Goal: Task Accomplishment & Management: Complete application form

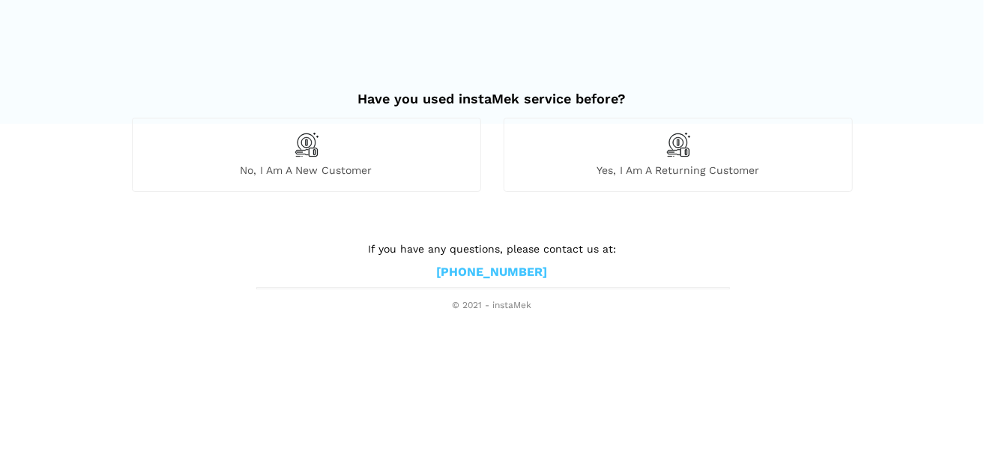
click at [304, 167] on span "No, I am a new customer" at bounding box center [307, 169] width 348 height 13
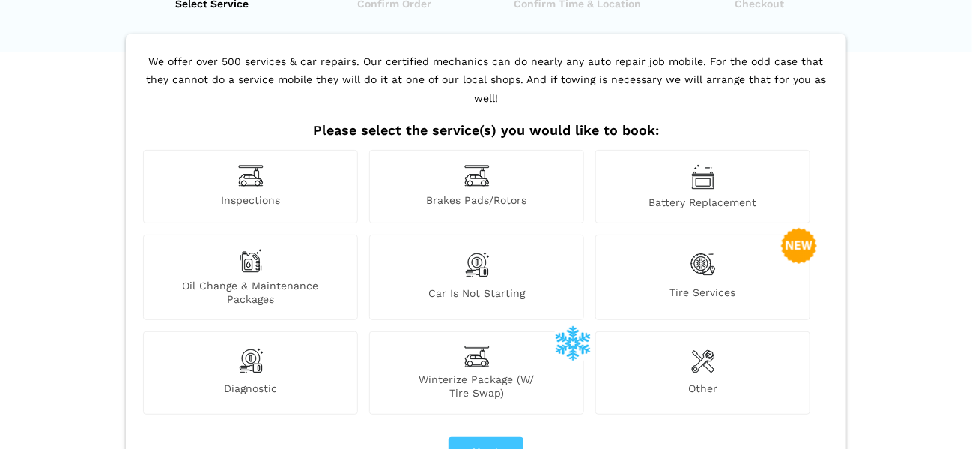
scroll to position [75, 0]
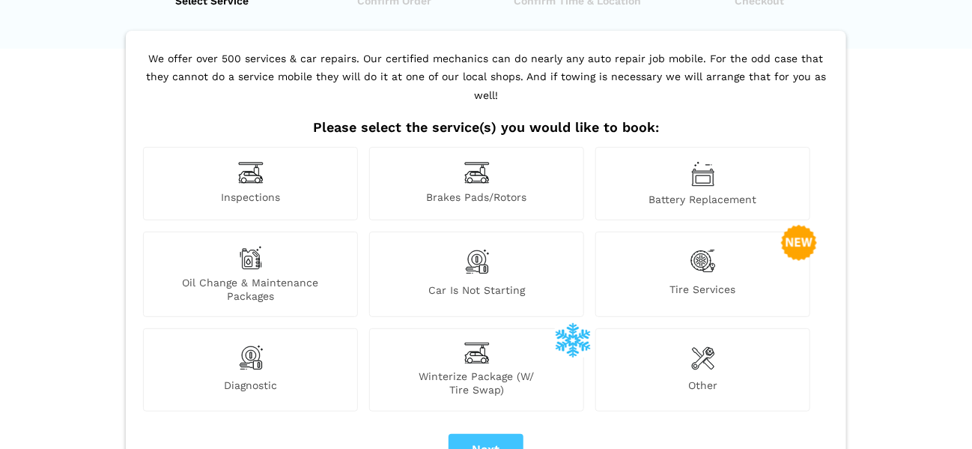
click at [243, 162] on img at bounding box center [250, 172] width 25 height 23
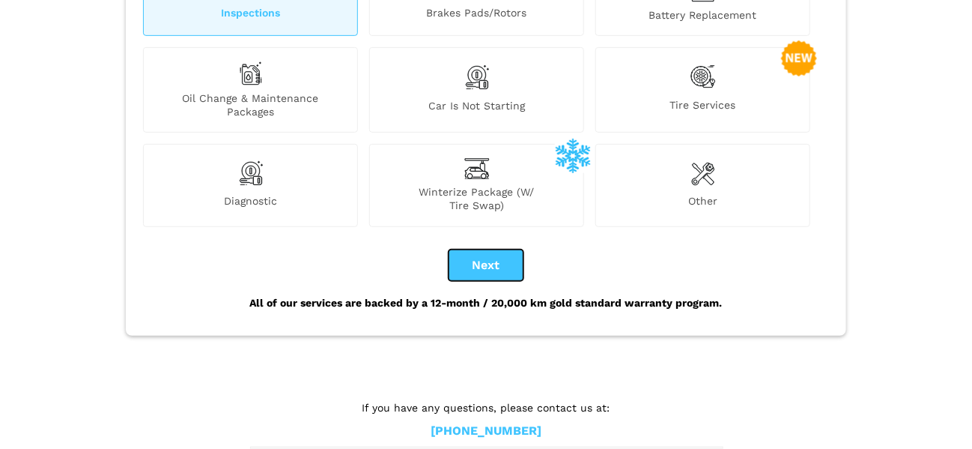
click at [484, 249] on button "Next" at bounding box center [486, 264] width 75 height 31
checkbox input "true"
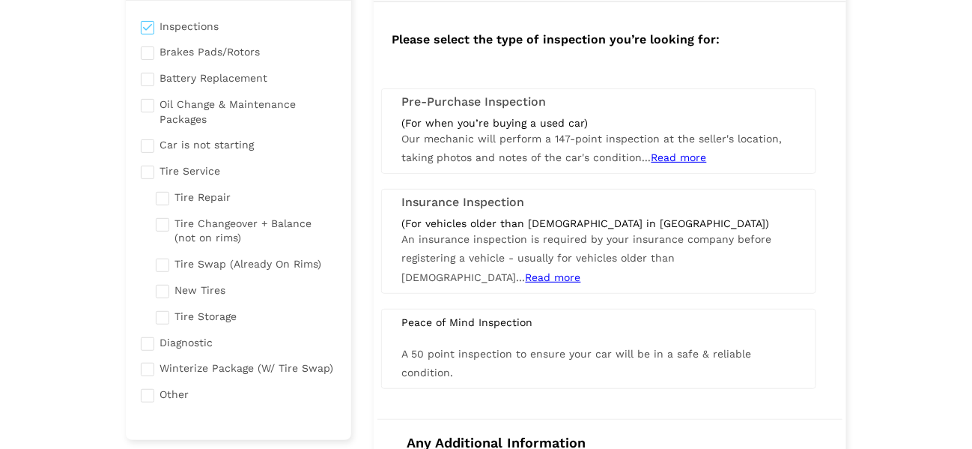
scroll to position [150, 0]
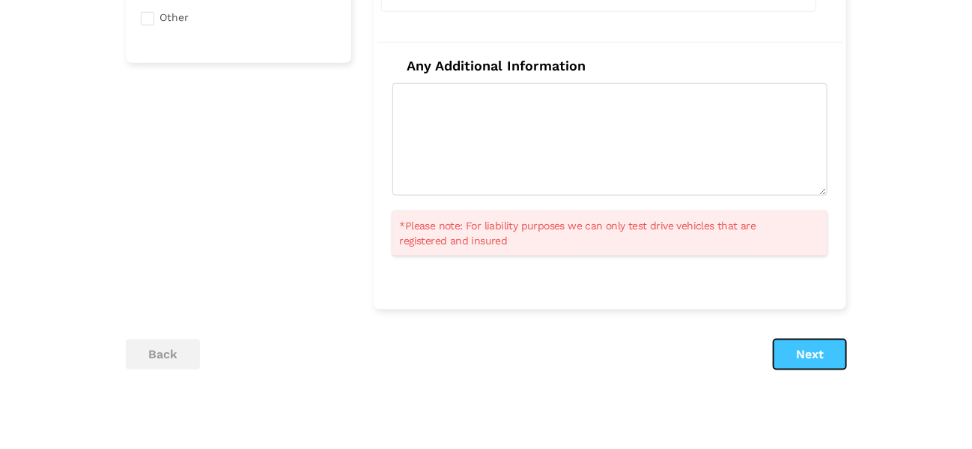
click at [804, 343] on button "Next" at bounding box center [810, 354] width 73 height 30
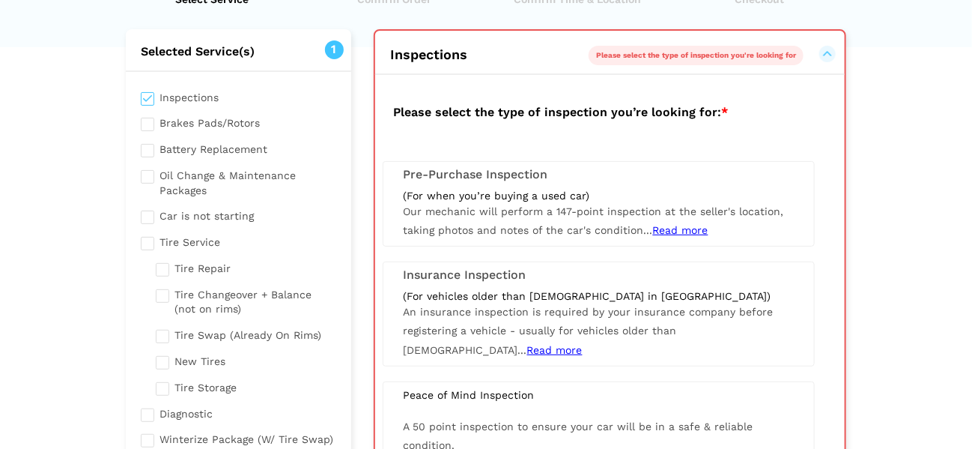
scroll to position [30, 0]
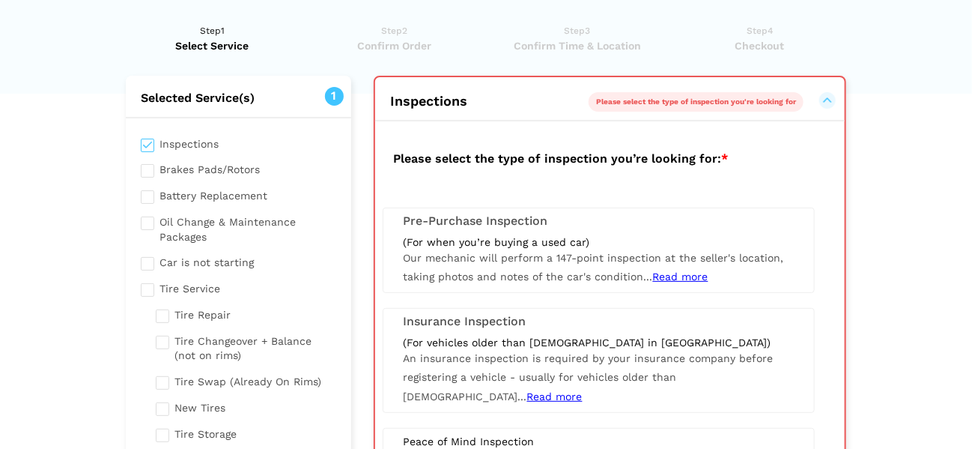
click at [462, 236] on div "(For when you’re buying a used car)" at bounding box center [599, 241] width 390 height 13
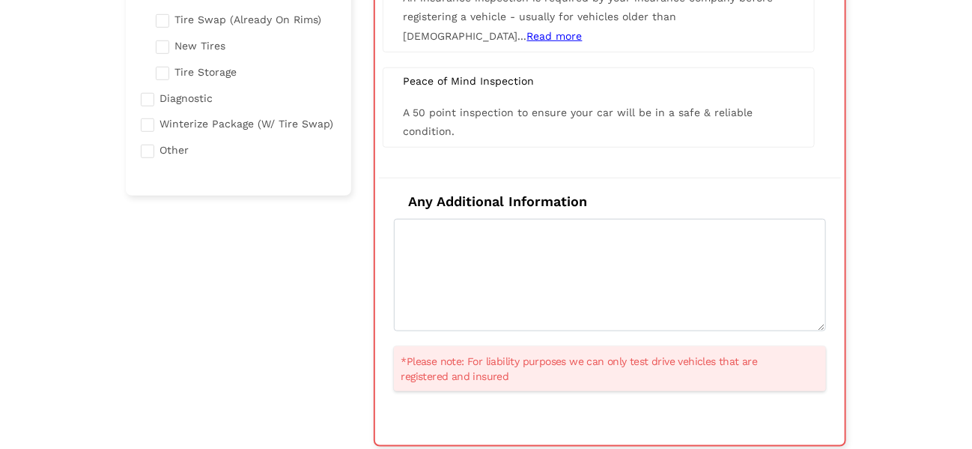
scroll to position [405, 0]
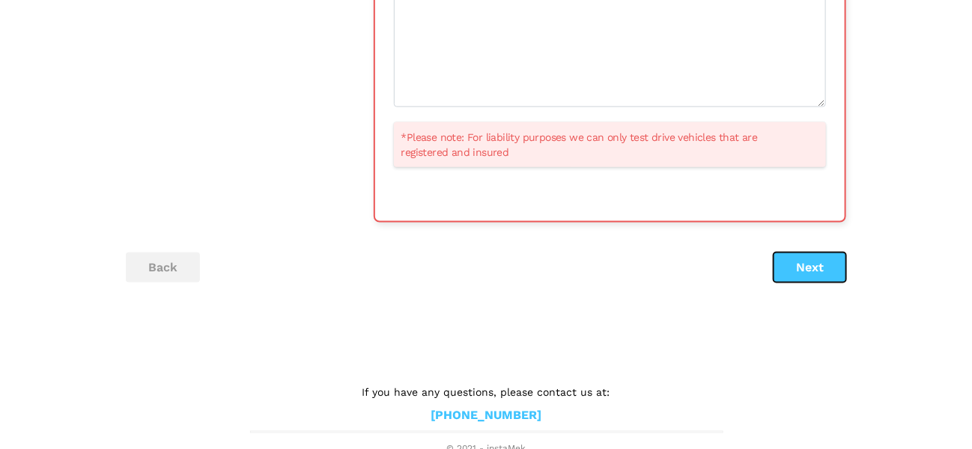
click at [814, 270] on button "Next" at bounding box center [810, 267] width 73 height 30
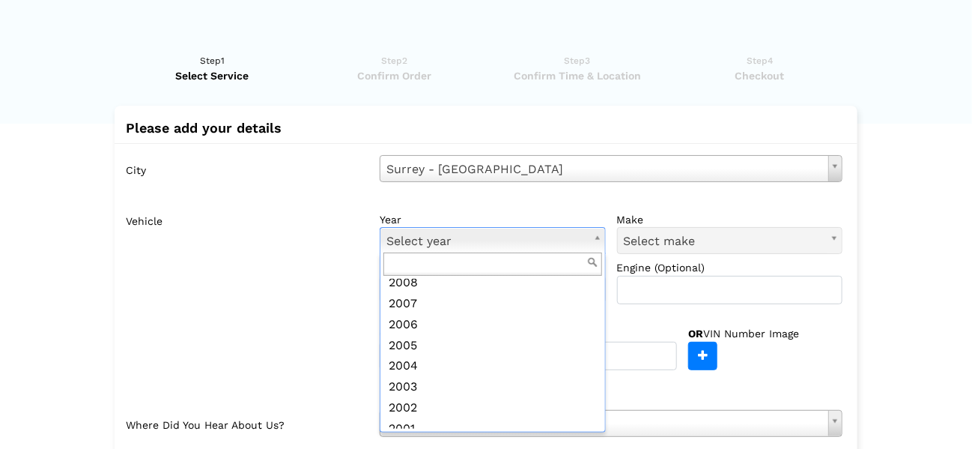
scroll to position [399, 0]
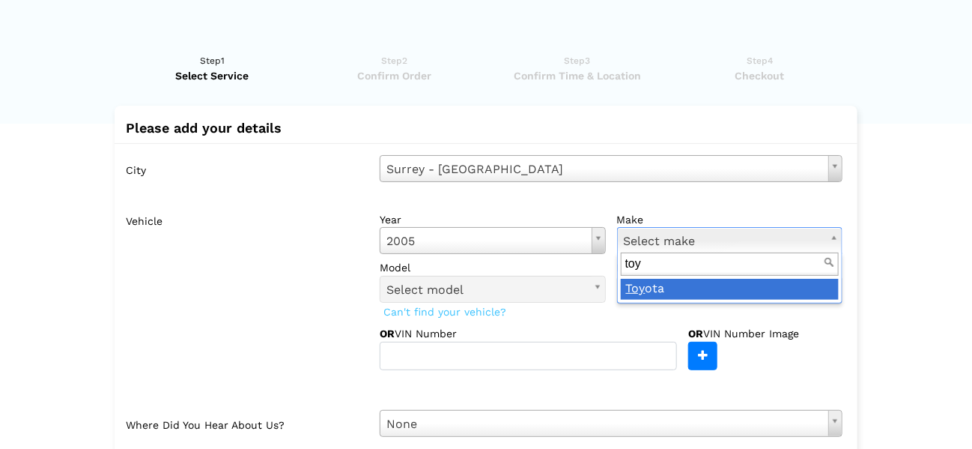
type input "toy"
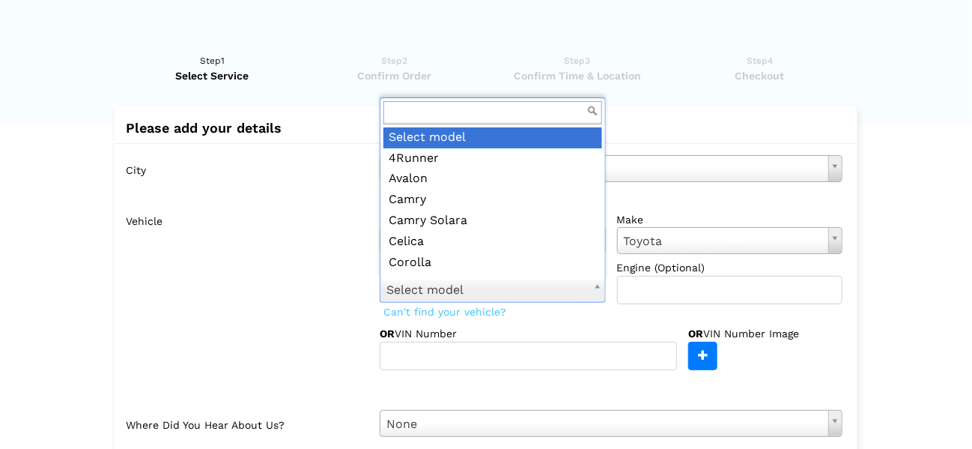
scroll to position [16, 0]
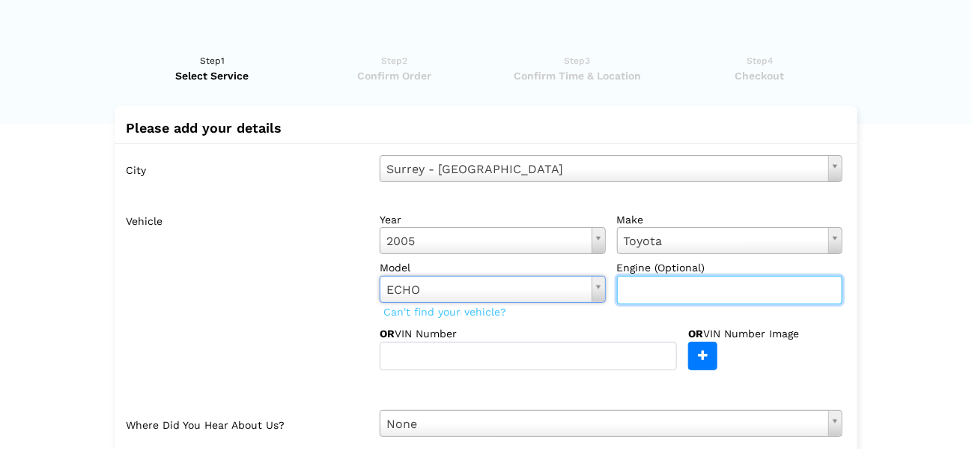
click at [688, 297] on input "text" at bounding box center [730, 290] width 226 height 28
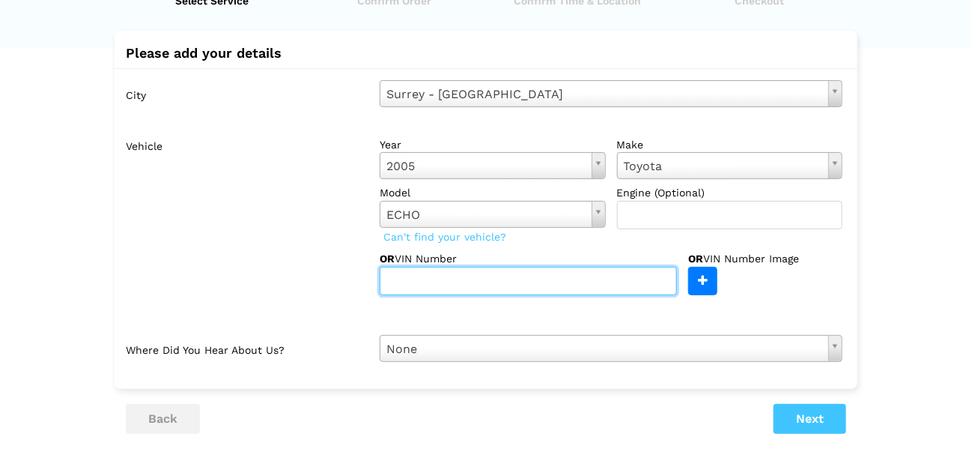
click at [499, 284] on input "text" at bounding box center [528, 281] width 297 height 28
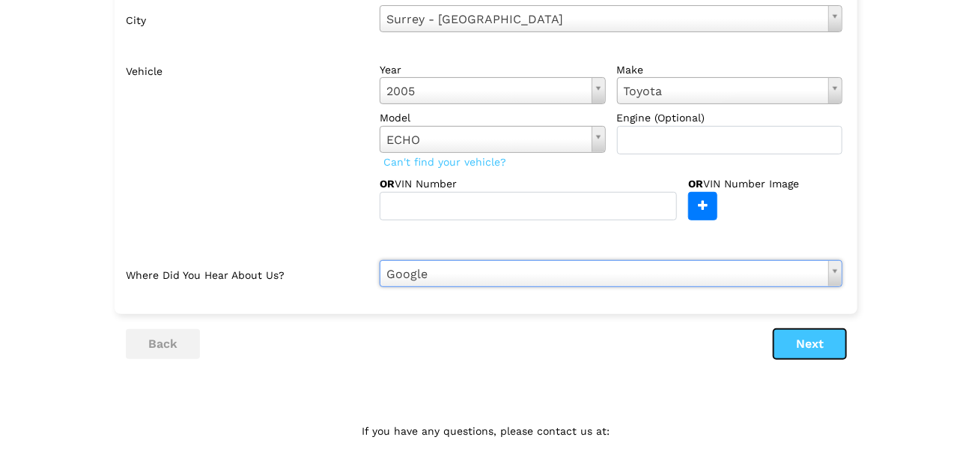
click at [799, 344] on button "Next" at bounding box center [810, 344] width 73 height 30
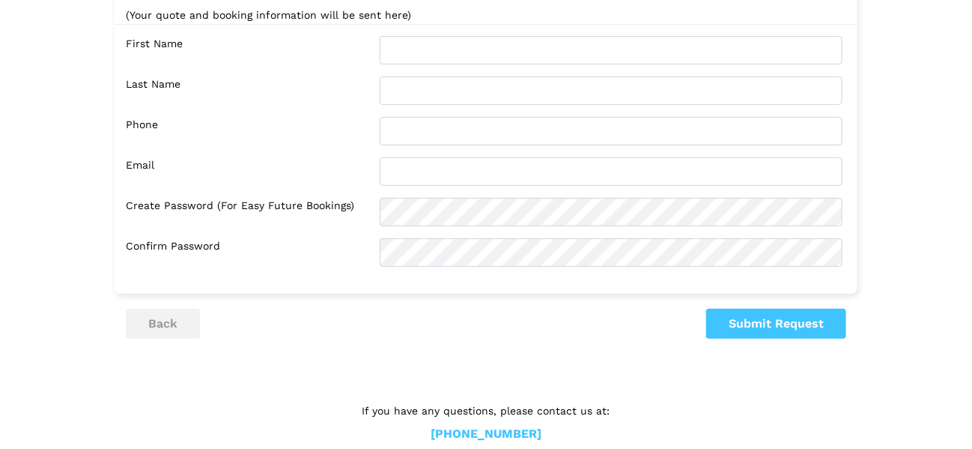
scroll to position [0, 0]
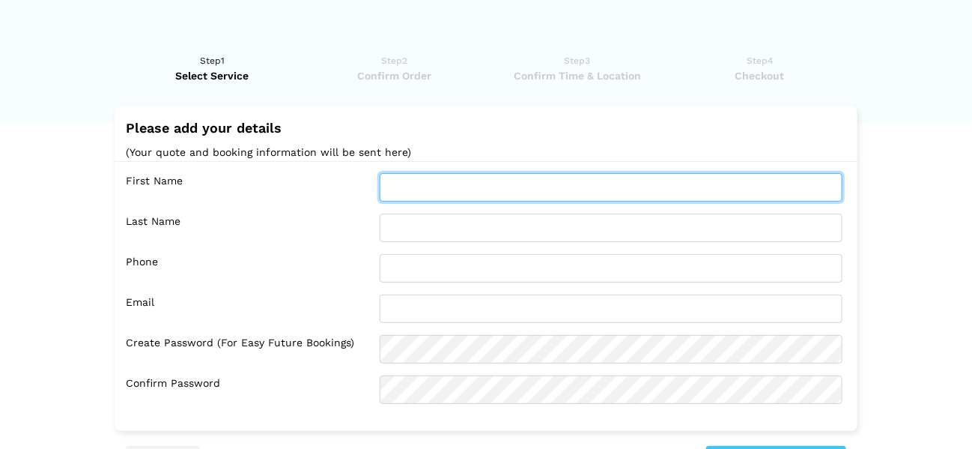
click at [440, 197] on input "text" at bounding box center [611, 187] width 463 height 28
type input "jordan"
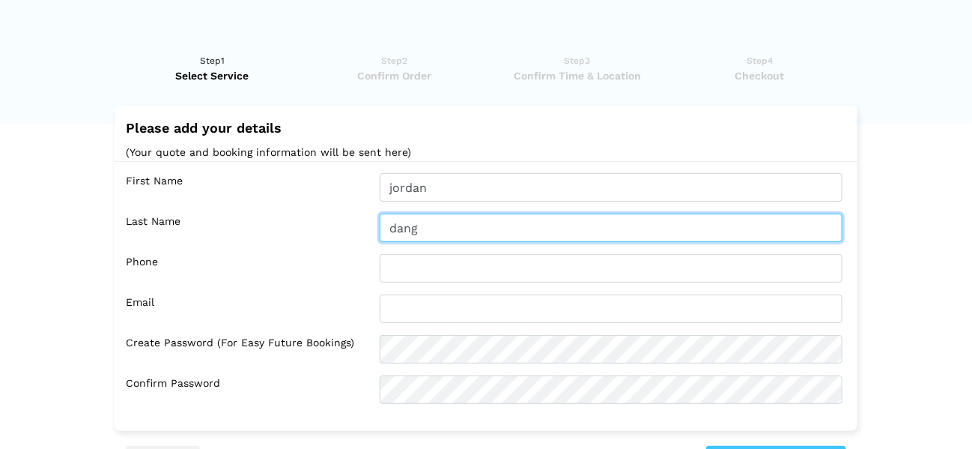
type input "dang"
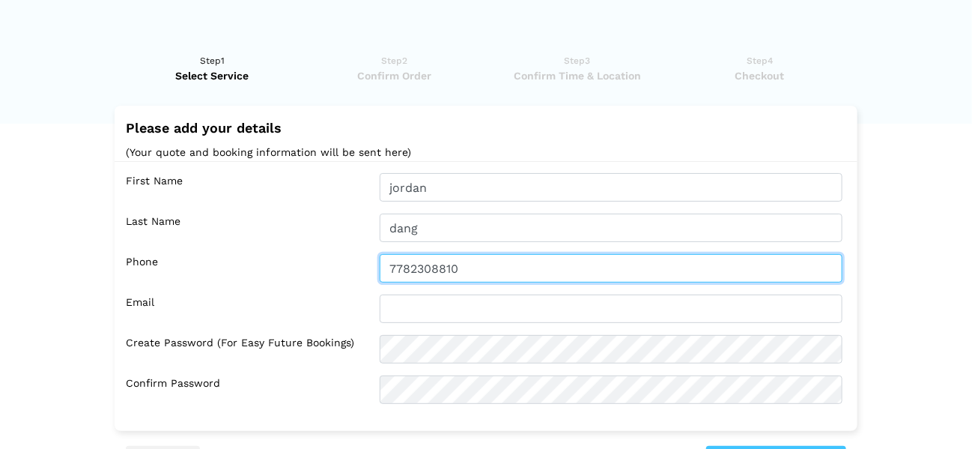
type input "7782308810"
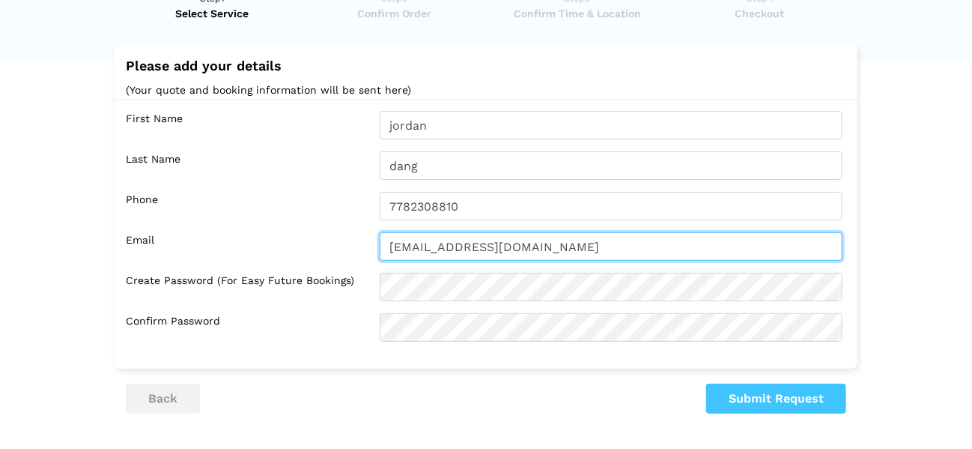
scroll to position [160, 0]
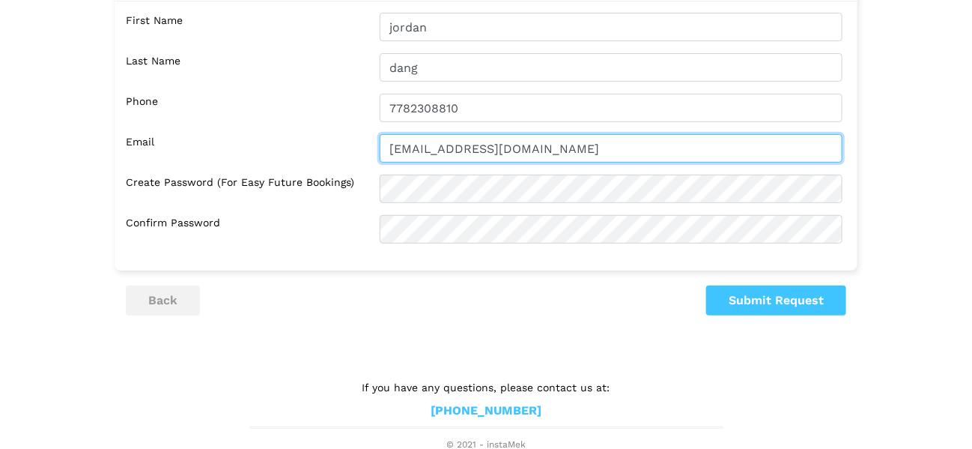
type input "[EMAIL_ADDRESS][DOMAIN_NAME]"
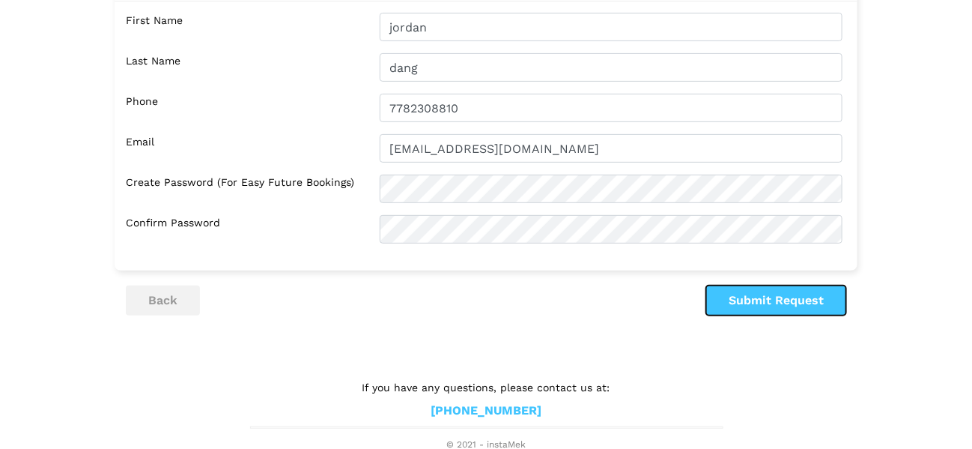
click at [812, 300] on button "Submit Request" at bounding box center [776, 300] width 140 height 30
click at [805, 294] on button "Submit Request" at bounding box center [776, 300] width 140 height 30
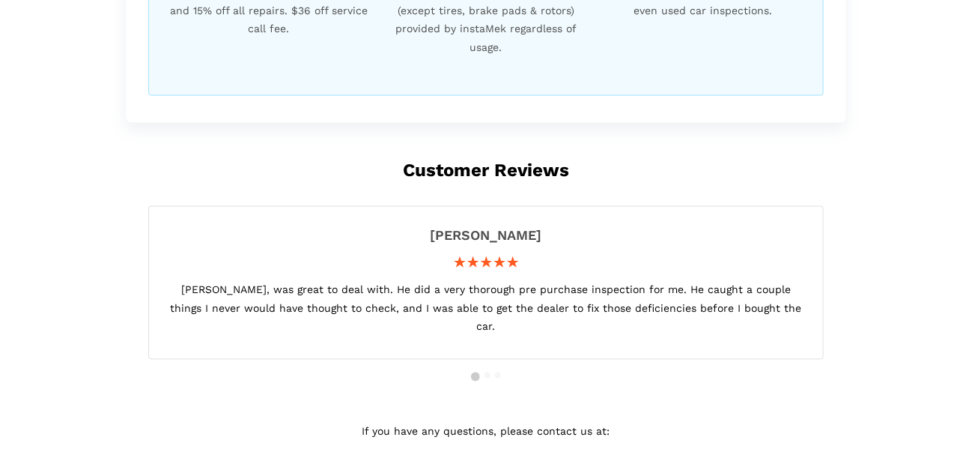
scroll to position [866, 0]
